Goal: Information Seeking & Learning: Learn about a topic

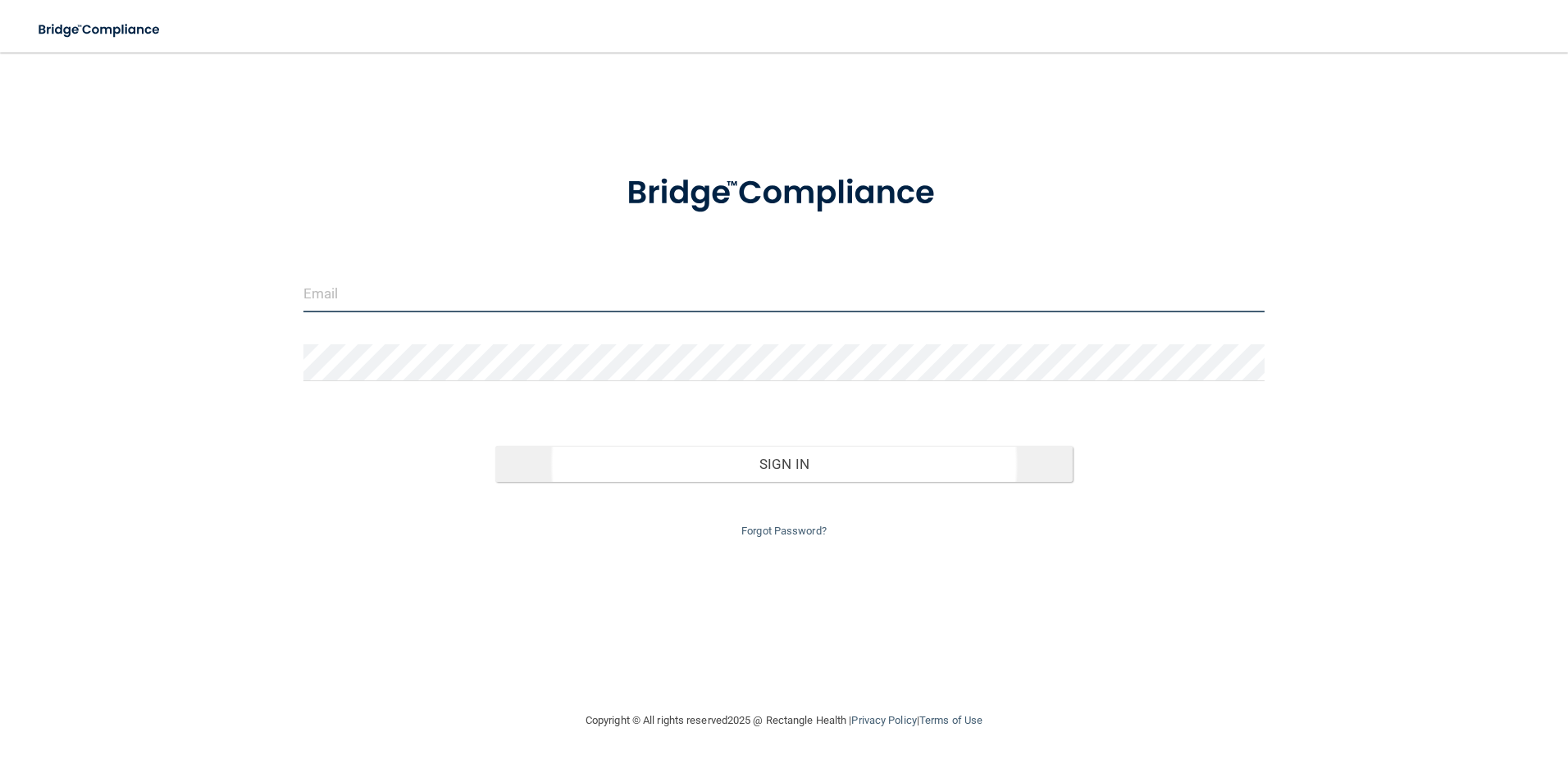
type input "[PERSON_NAME][EMAIL_ADDRESS][PERSON_NAME][DOMAIN_NAME]"
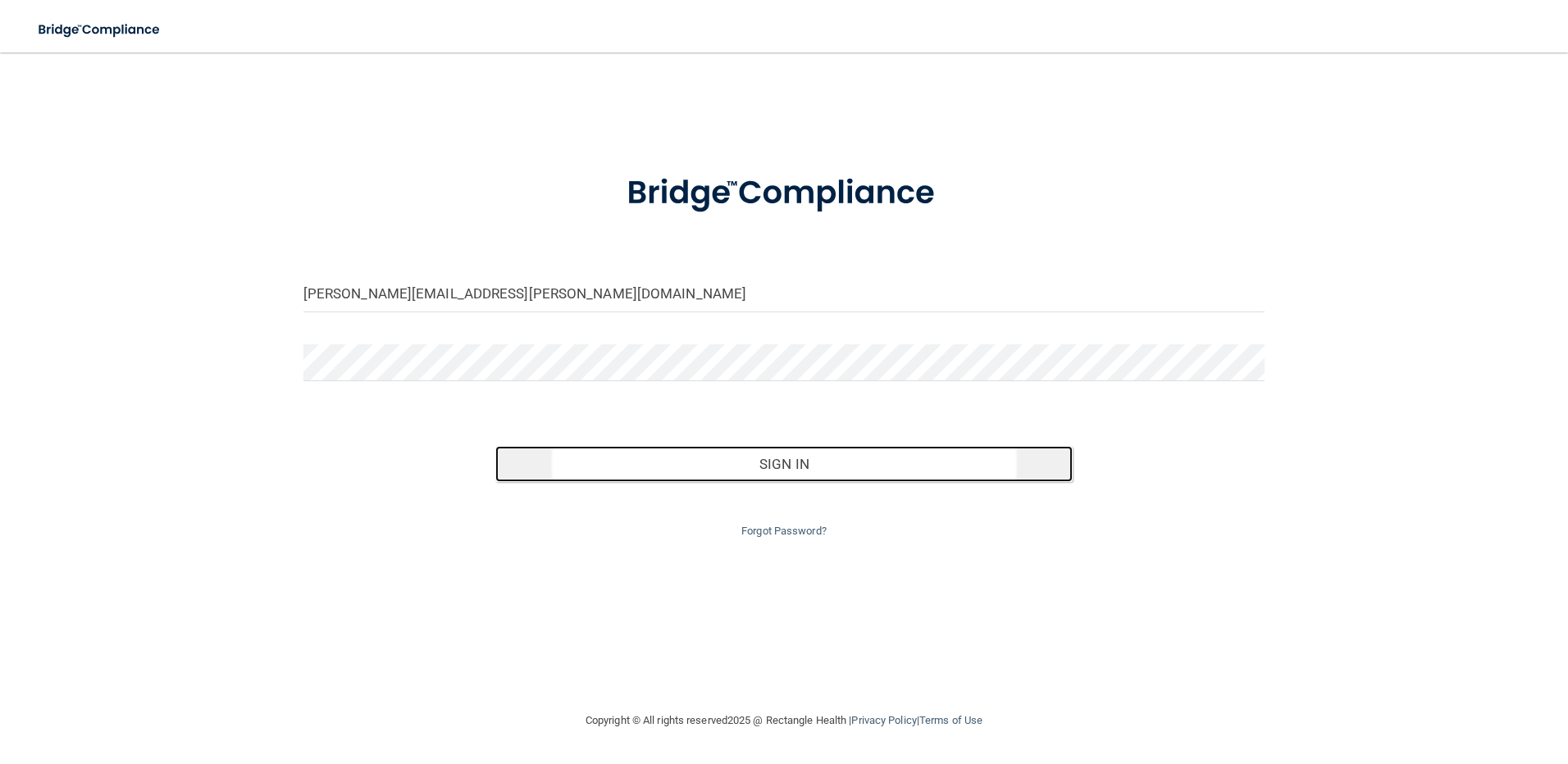
click at [794, 463] on button "Sign In" at bounding box center [783, 464] width 577 height 36
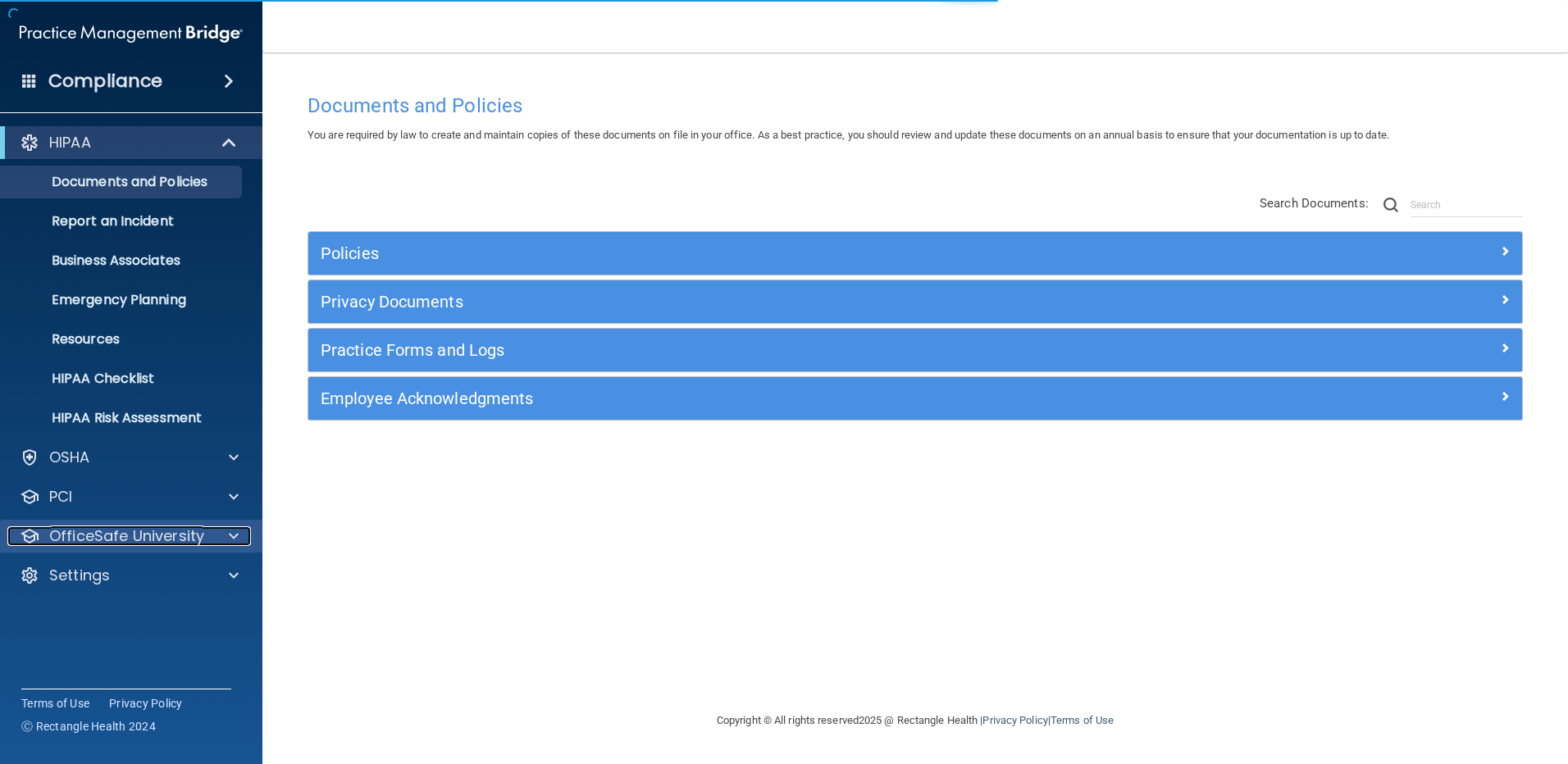
click at [127, 539] on p "OfficeSafe University" at bounding box center [127, 536] width 155 height 20
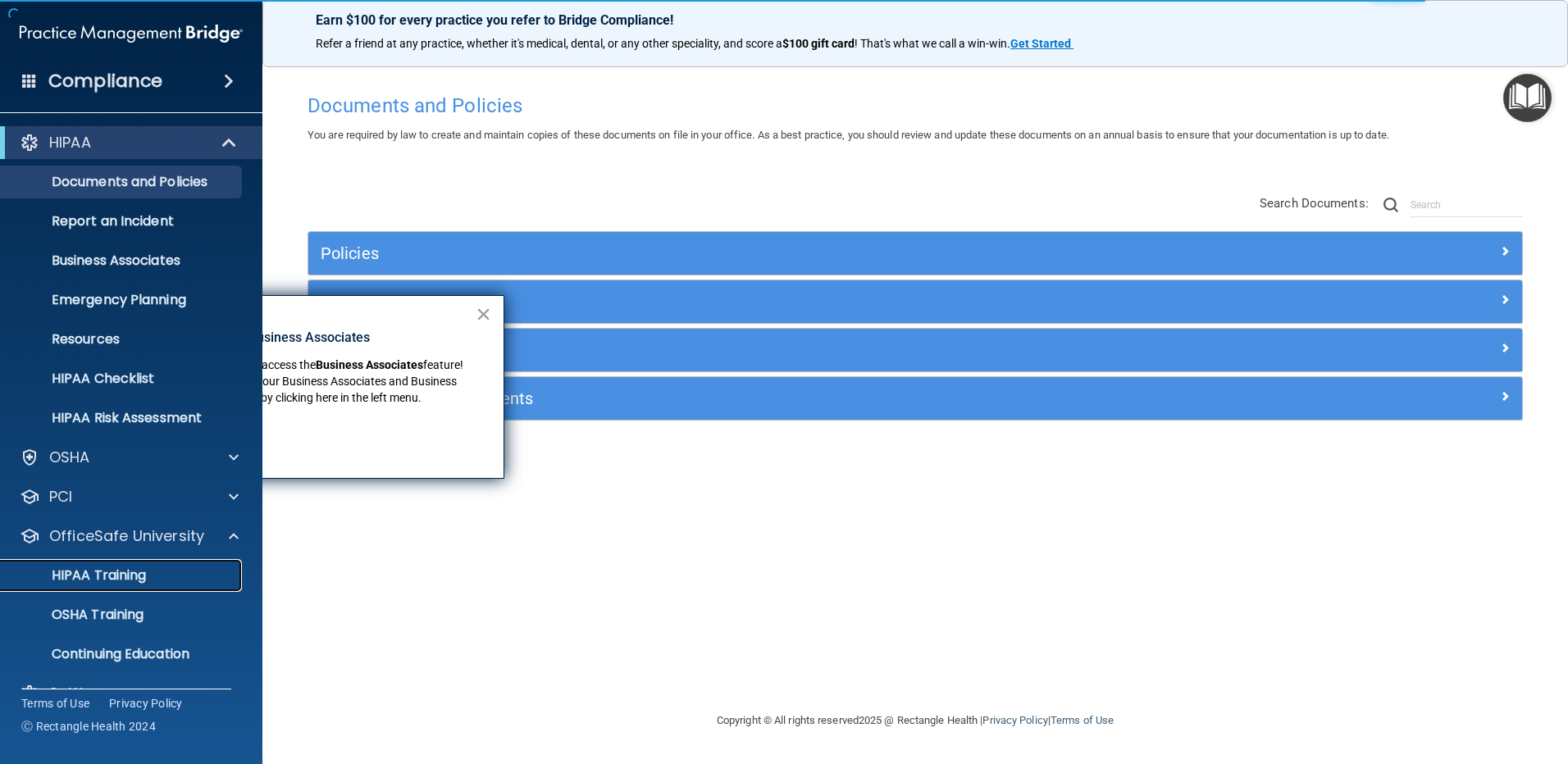
click at [119, 579] on p "HIPAA Training" at bounding box center [78, 575] width 136 height 17
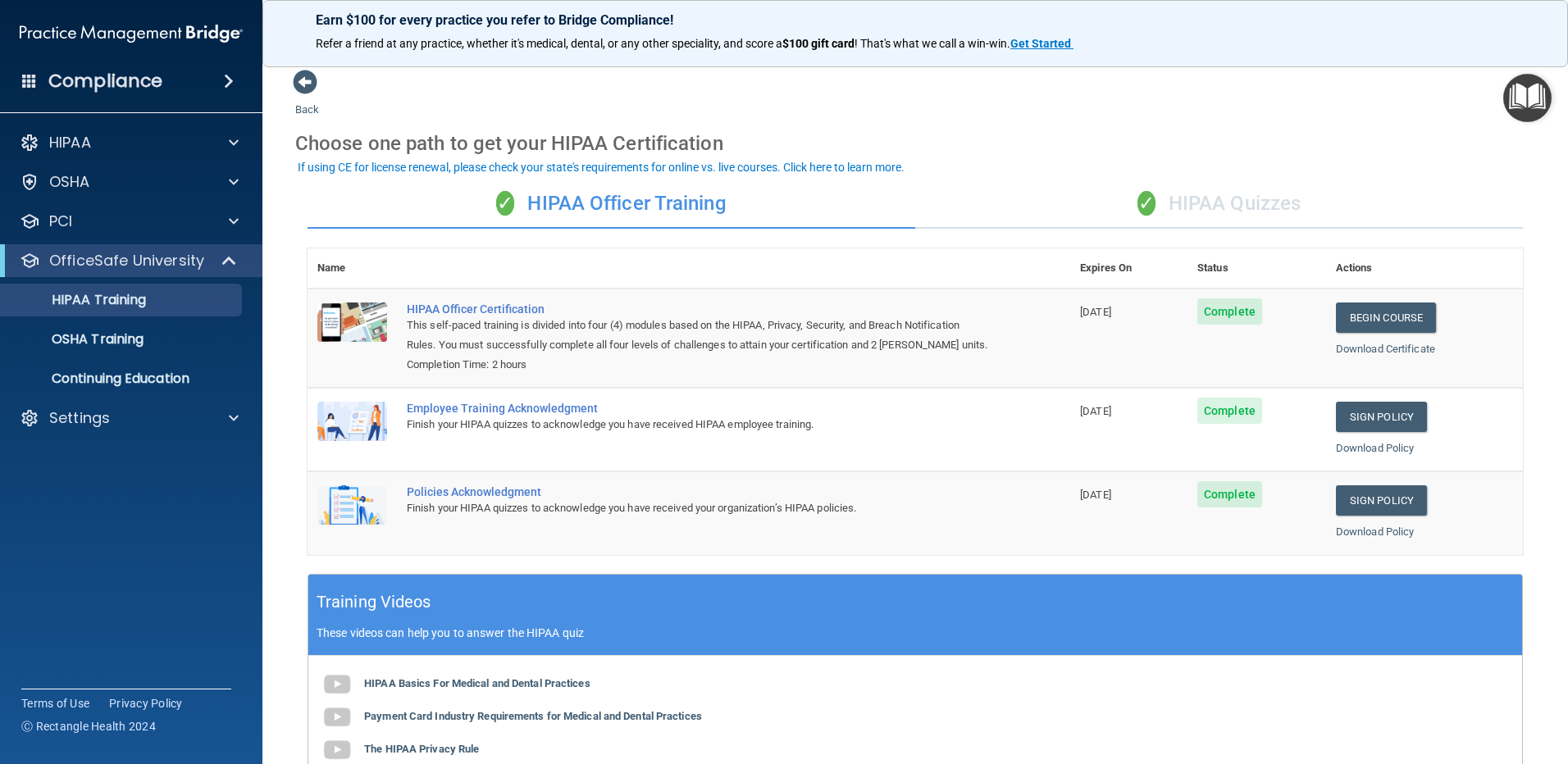
click at [1267, 202] on div "✓ HIPAA Quizzes" at bounding box center [1219, 204] width 607 height 50
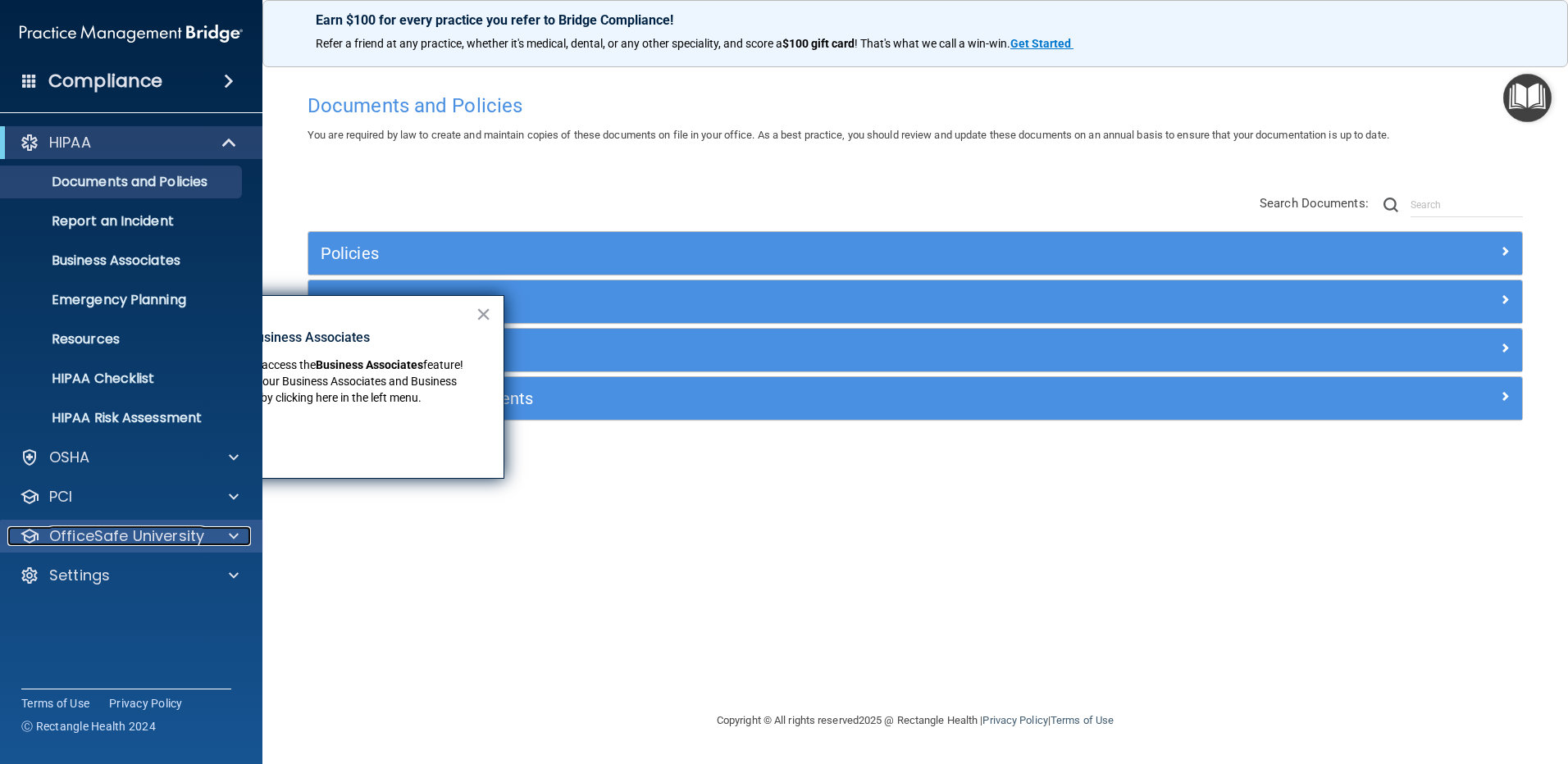
click at [100, 538] on p "OfficeSafe University" at bounding box center [127, 536] width 155 height 20
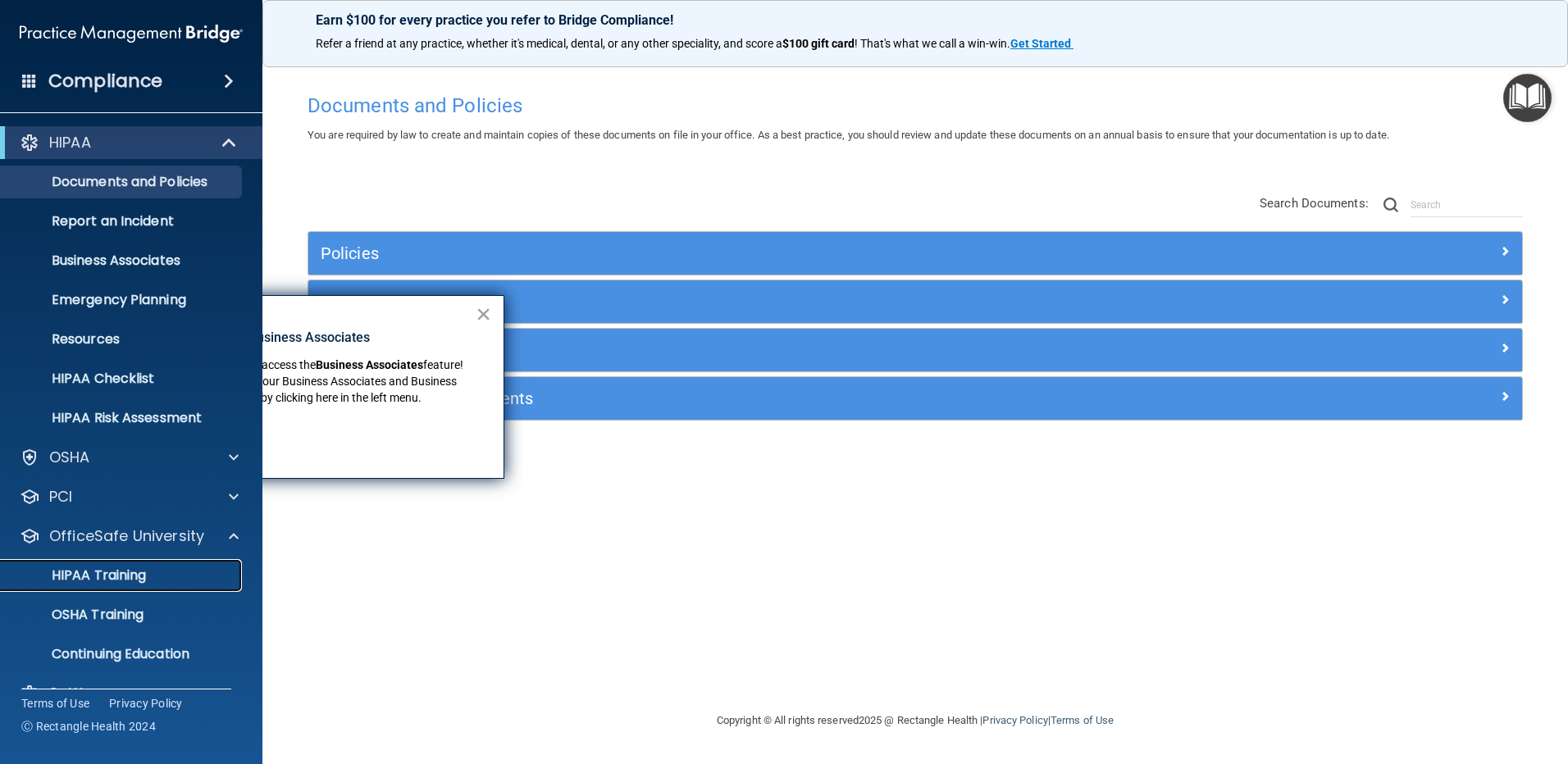
click at [110, 580] on p "HIPAA Training" at bounding box center [78, 575] width 136 height 17
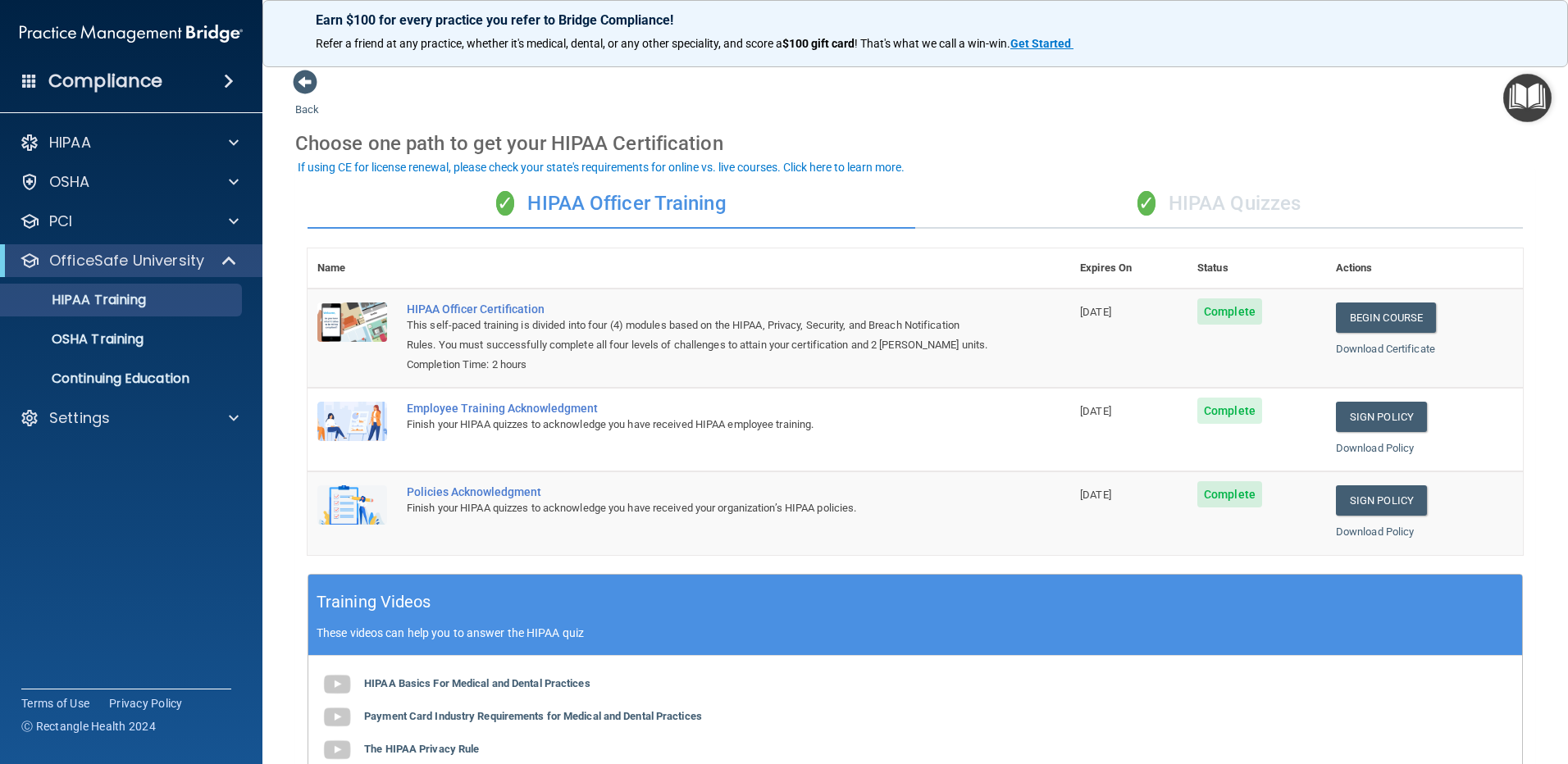
click at [1198, 203] on div "✓ HIPAA Quizzes" at bounding box center [1219, 204] width 607 height 50
